Goal: Information Seeking & Learning: Learn about a topic

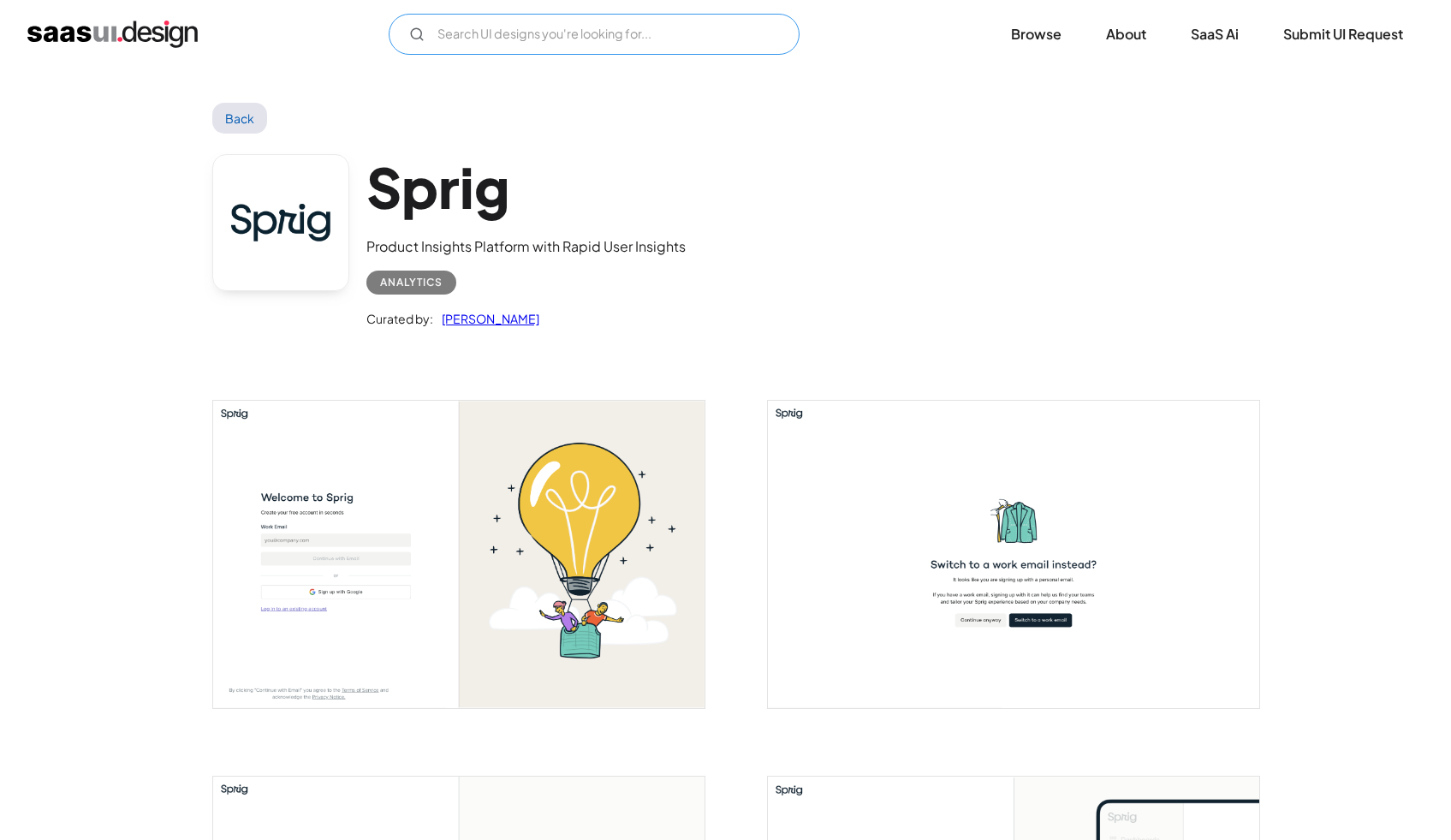
click at [446, 37] on input "Email Form" at bounding box center [594, 34] width 411 height 41
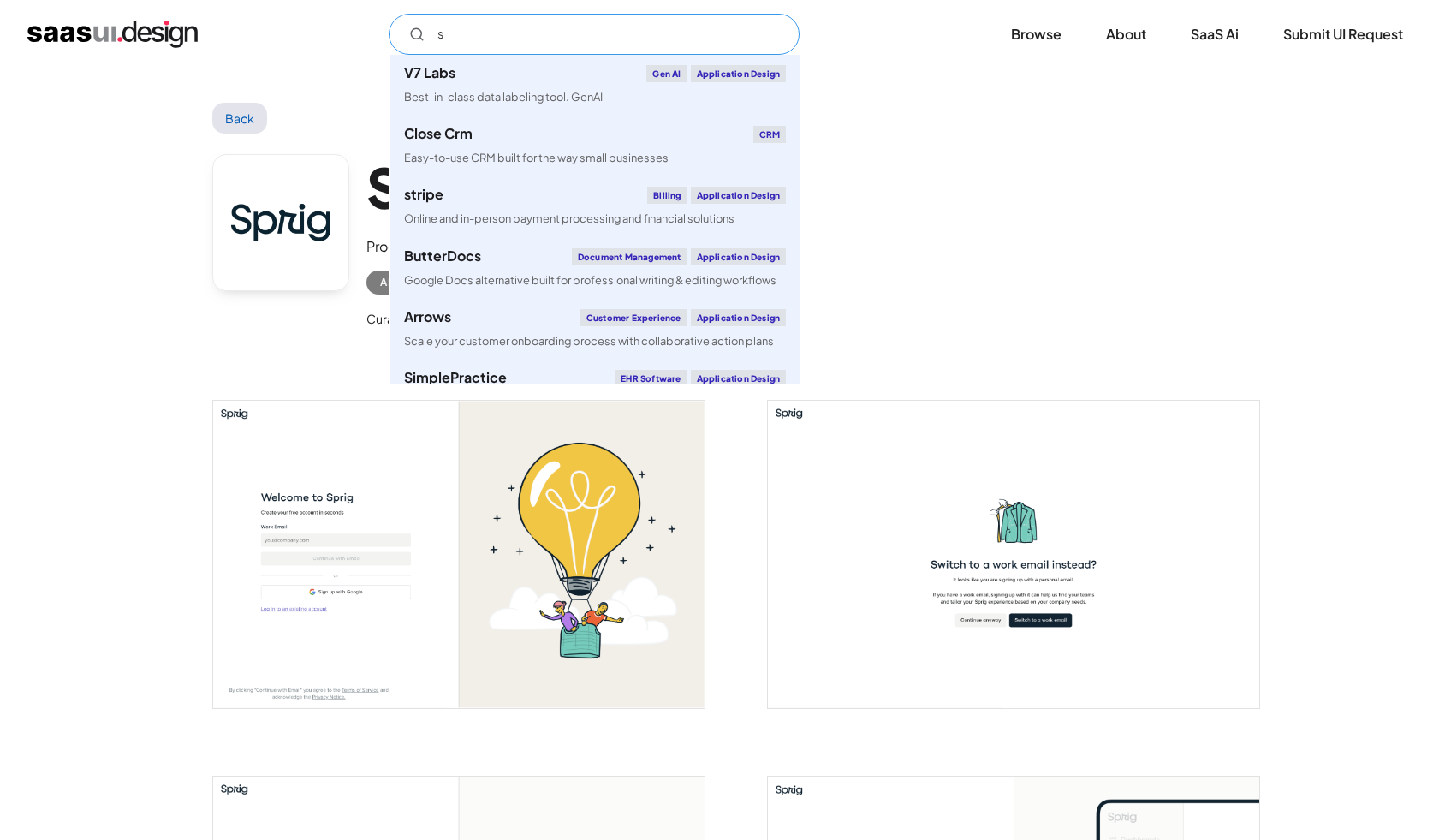
type input "s"
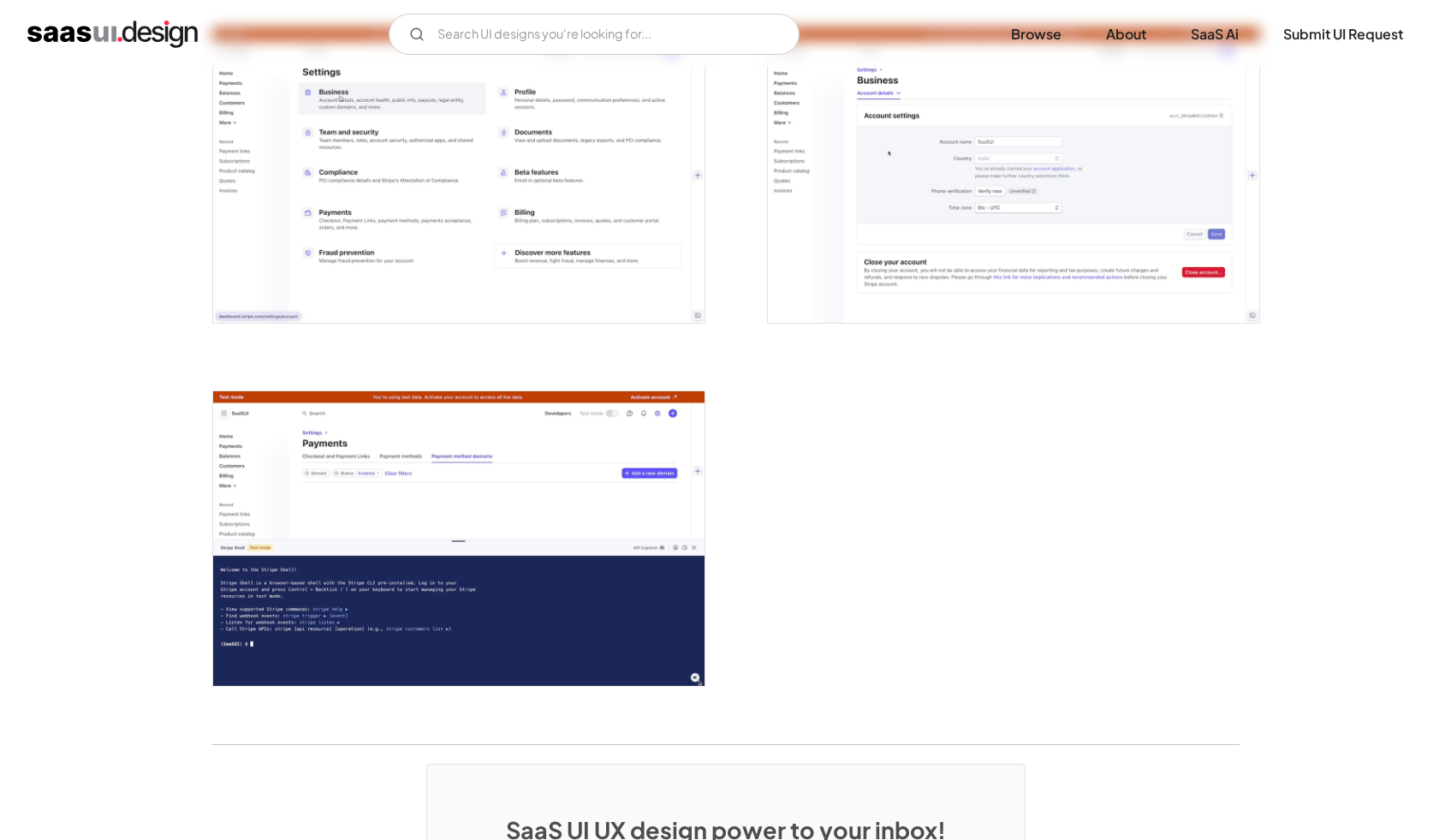
scroll to position [4326, 0]
